Goal: Check status: Check status

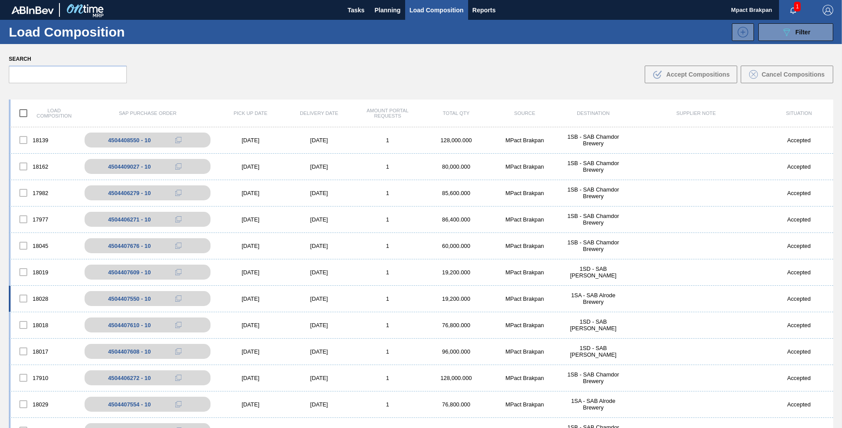
click at [259, 297] on div "[DATE]" at bounding box center [250, 298] width 69 height 7
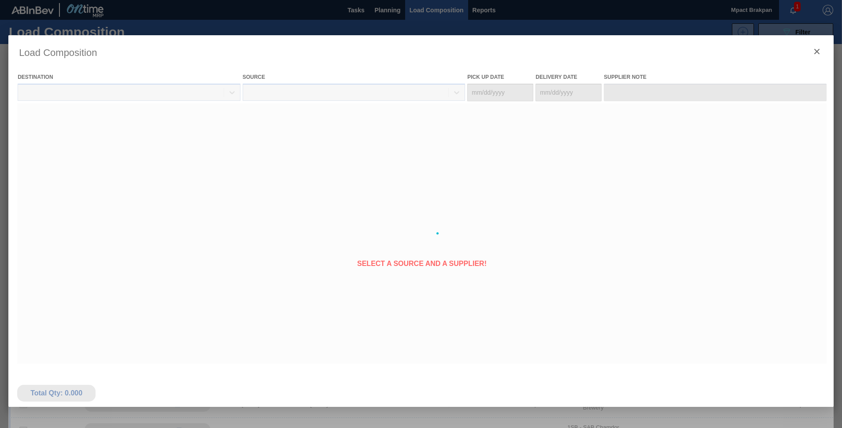
type Date "[DATE]"
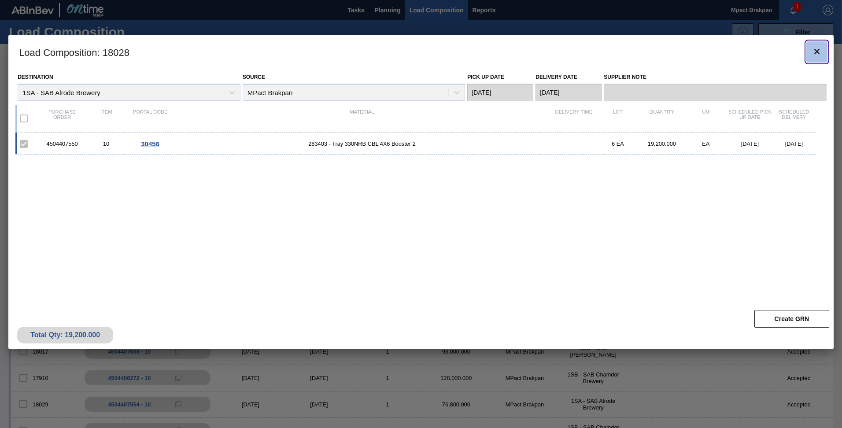
click at [815, 48] on icon "botão de ícone" at bounding box center [816, 51] width 11 height 11
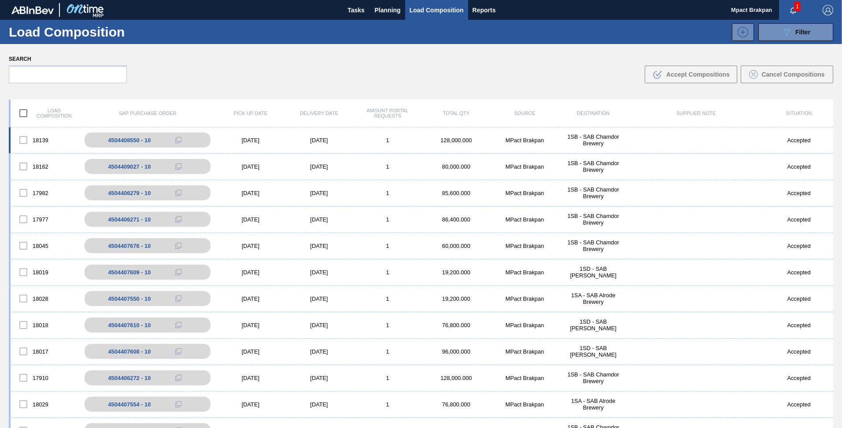
click at [258, 139] on div "[DATE]" at bounding box center [250, 140] width 69 height 7
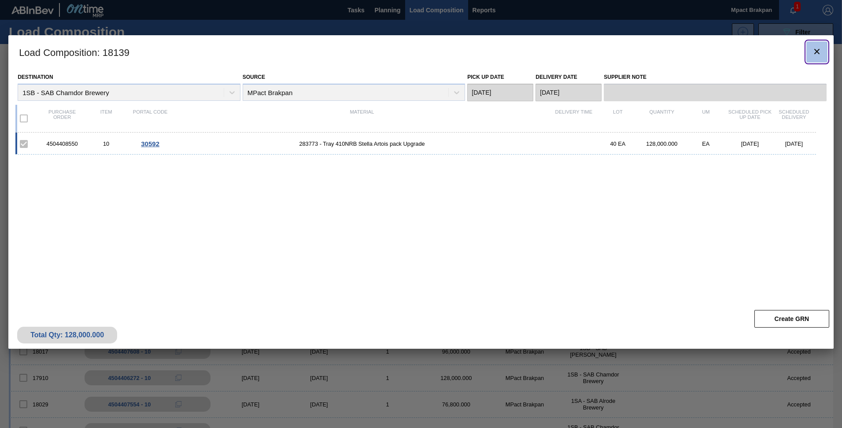
click at [817, 50] on icon "botão de ícone" at bounding box center [816, 51] width 11 height 11
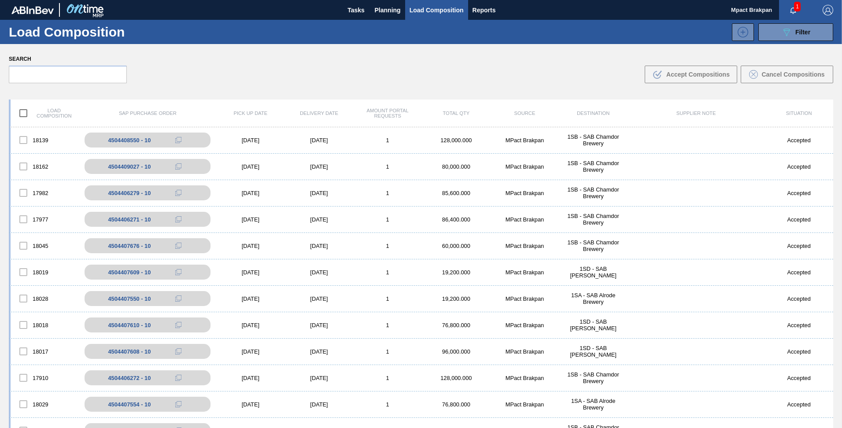
click at [794, 7] on span "1" at bounding box center [797, 7] width 7 height 10
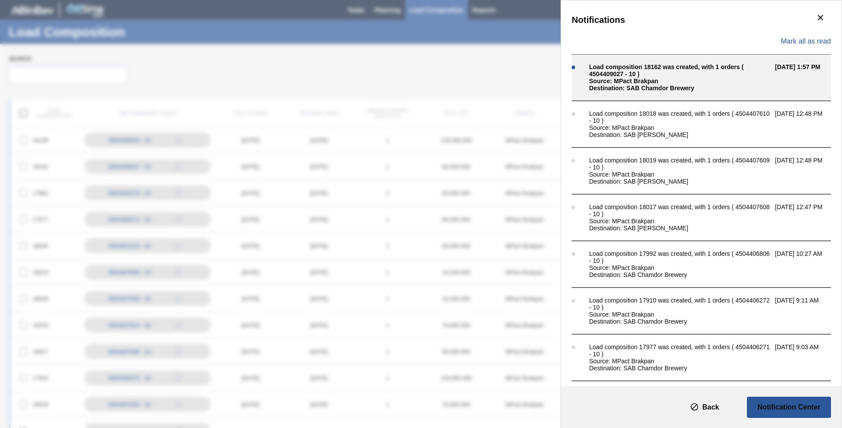
click at [634, 74] on div "Load composition 18162 was created, with 1 orders ( 4504409027 - 10 )" at bounding box center [679, 70] width 181 height 14
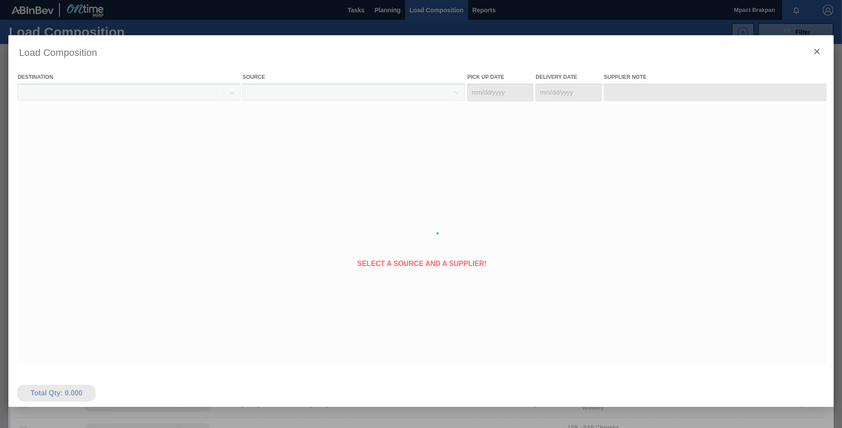
type Date "[DATE]"
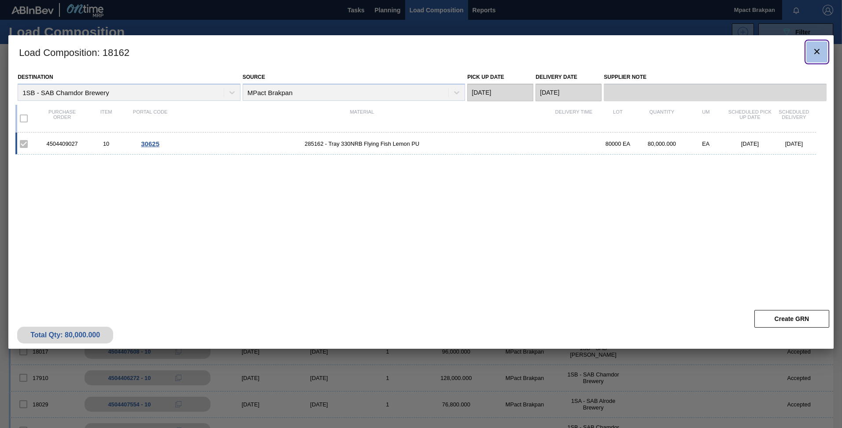
click at [817, 51] on icon "botão de ícone" at bounding box center [816, 51] width 5 height 5
